Goal: Complete application form

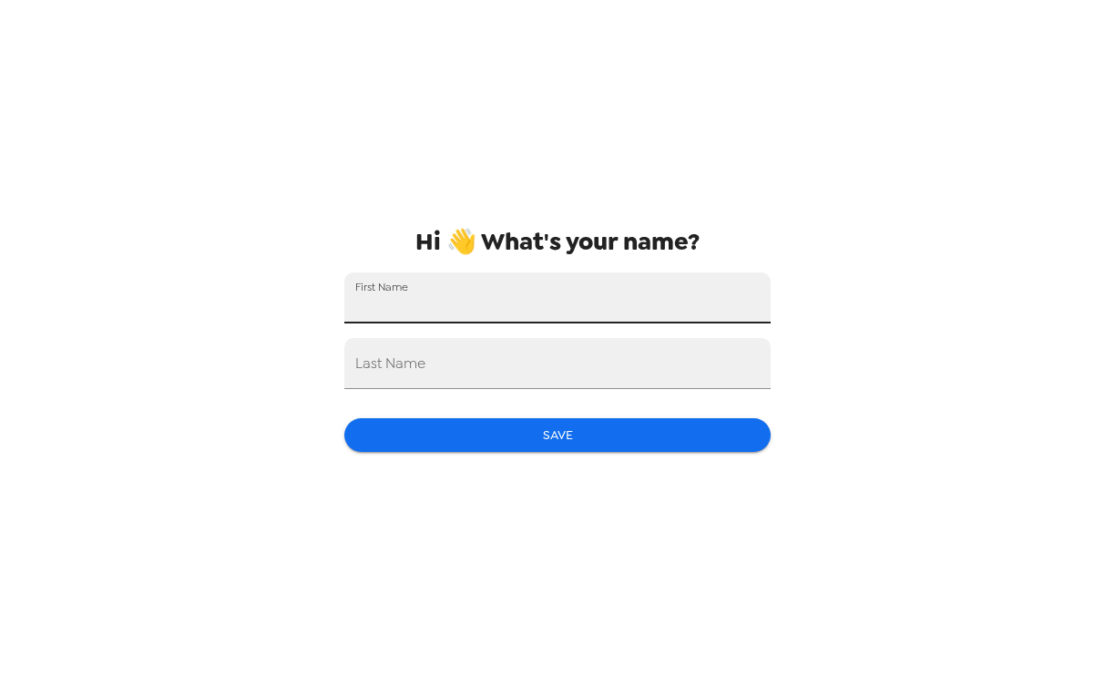
click at [547, 301] on input "First Name" at bounding box center [557, 297] width 426 height 51
type input "[PERSON_NAME]"
click at [497, 362] on input "Last Name" at bounding box center [557, 363] width 426 height 51
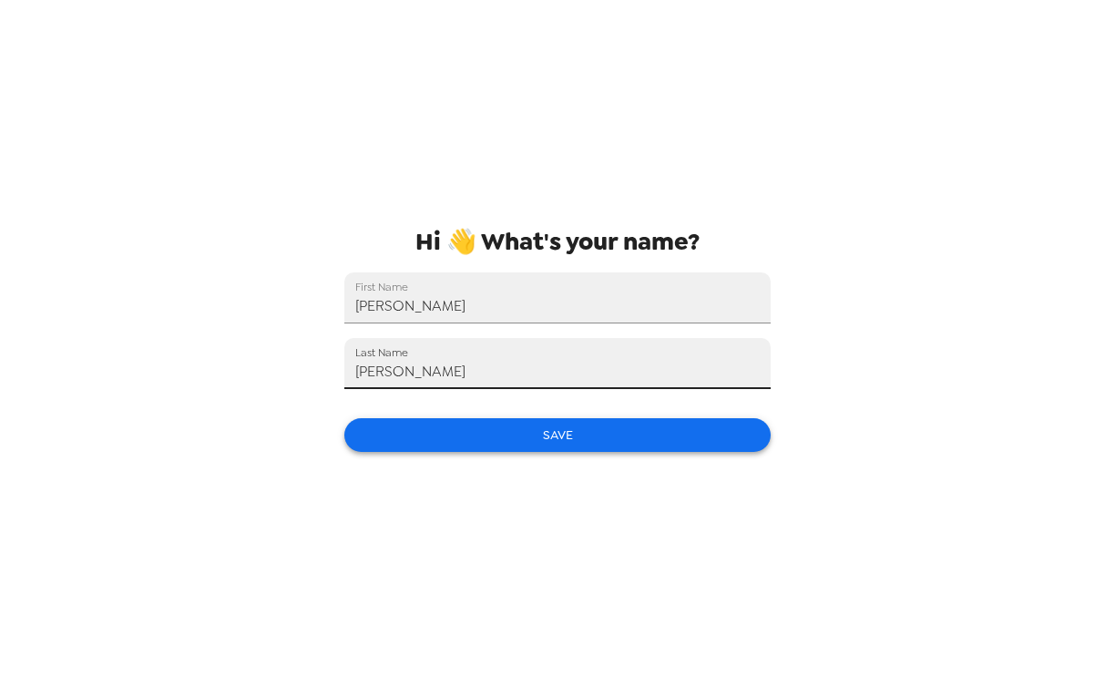
type input "[PERSON_NAME]"
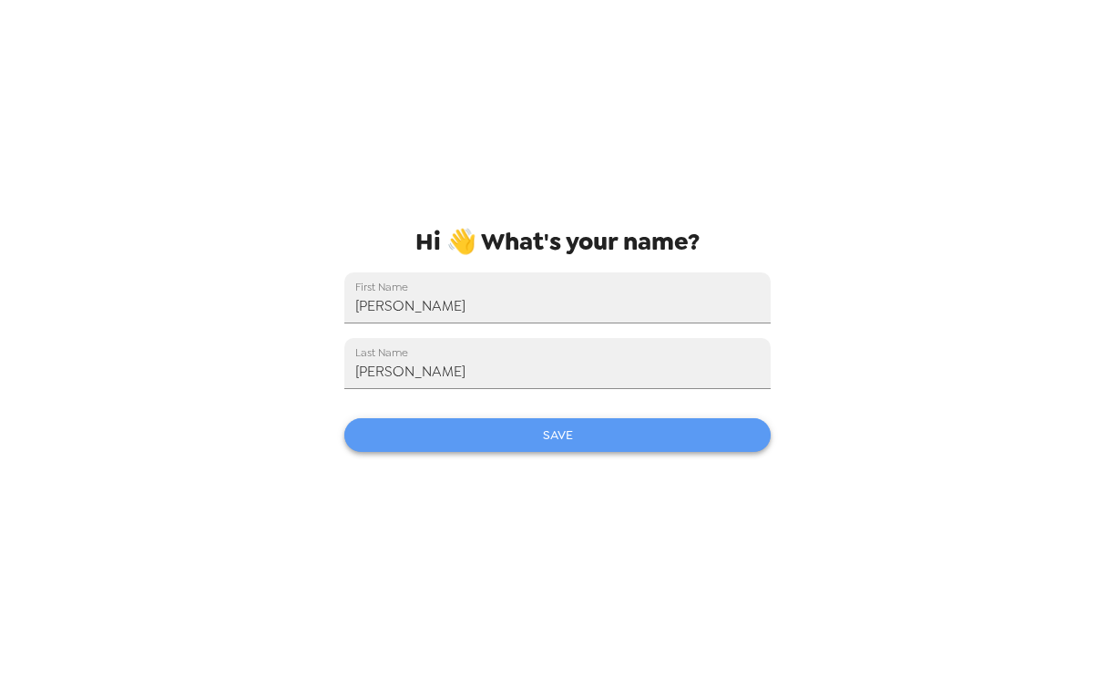
click at [535, 440] on button "Save" at bounding box center [557, 435] width 426 height 34
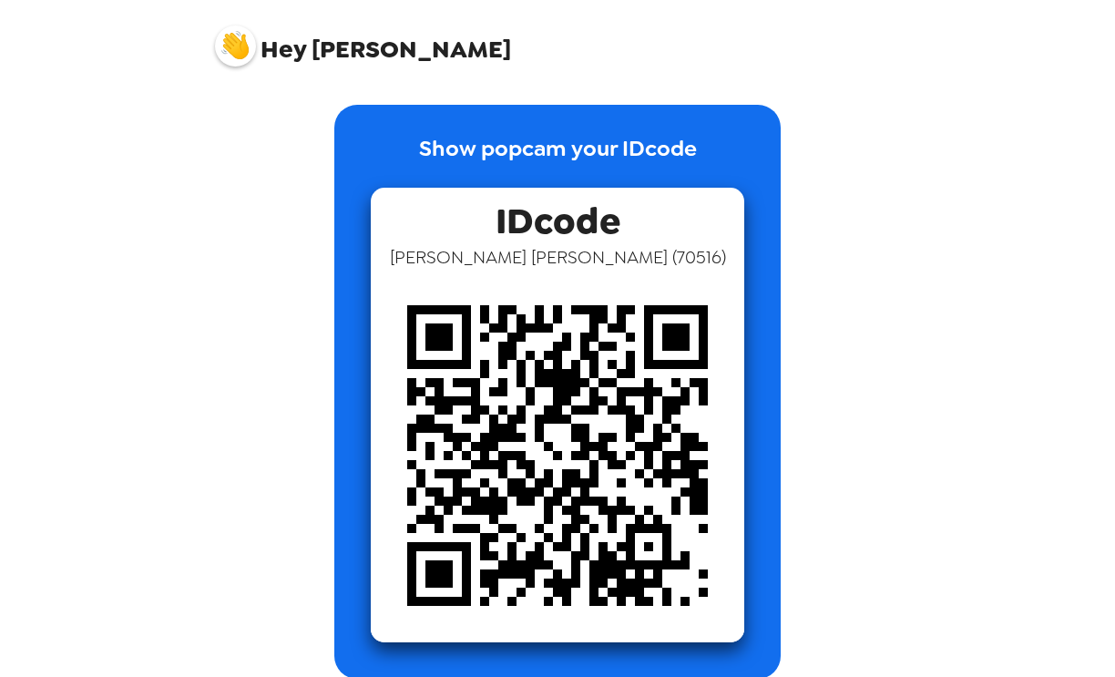
click at [410, 338] on img at bounding box center [557, 455] width 373 height 373
